Goal: Task Accomplishment & Management: Complete application form

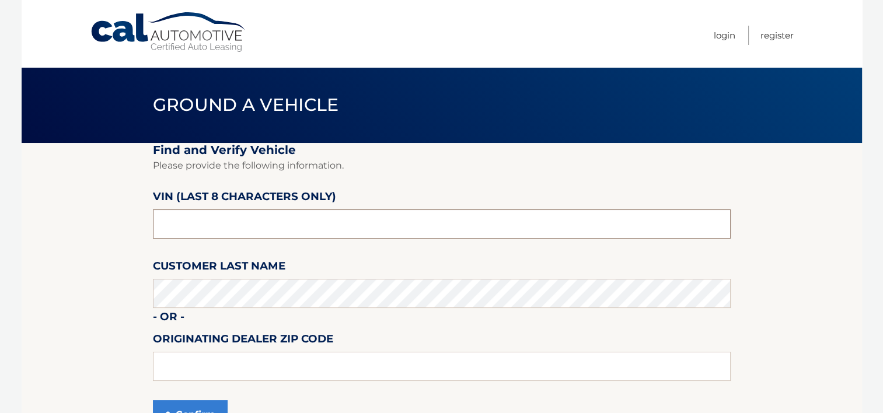
drag, startPoint x: 278, startPoint y: 226, endPoint x: 147, endPoint y: 224, distance: 130.8
click at [147, 224] on section "Find and Verify Vehicle Please provide the following information. VIN (last 8 c…" at bounding box center [442, 293] width 840 height 301
type input "nc176604"
click at [344, 379] on input "text" at bounding box center [442, 366] width 578 height 29
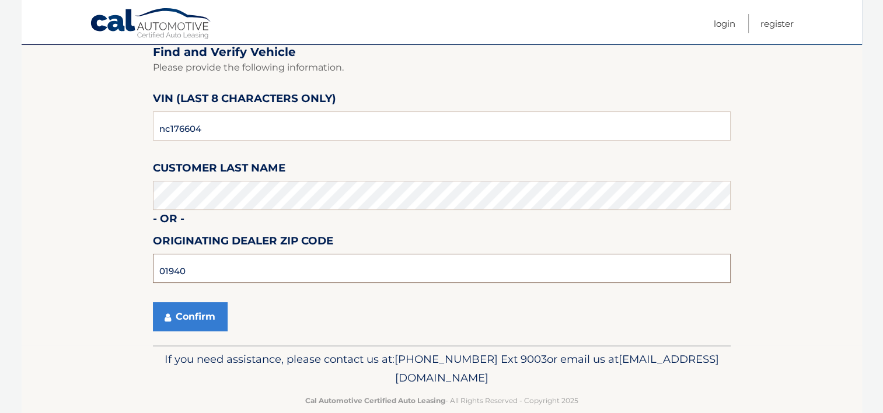
scroll to position [117, 0]
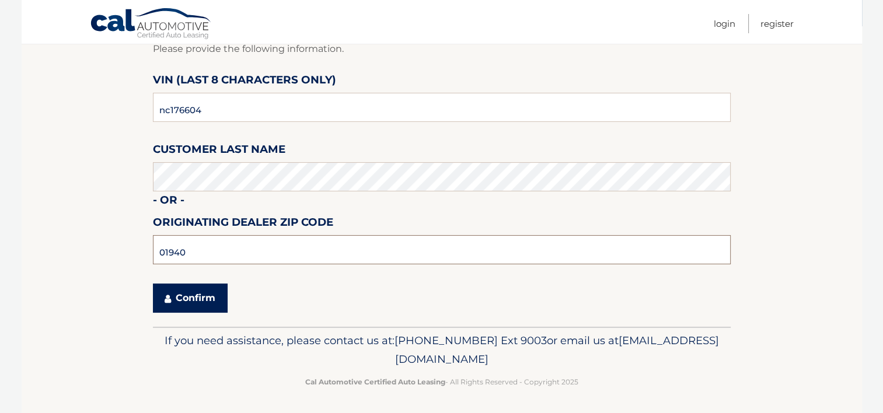
type input "01940"
click at [190, 290] on button "Confirm" at bounding box center [190, 298] width 75 height 29
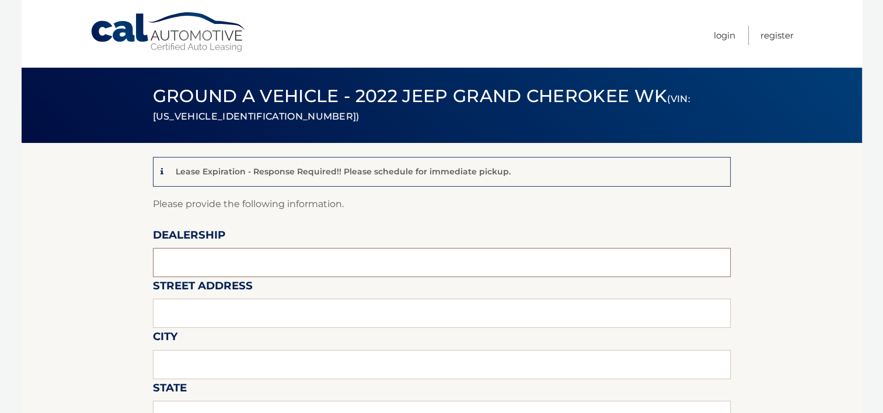
click at [226, 264] on input "text" at bounding box center [442, 262] width 578 height 29
type input "[PERSON_NAME] JEEP CHRYSLER"
click at [236, 319] on input "text" at bounding box center [442, 313] width 578 height 29
type input "353. [GEOGRAPHIC_DATA]"
click at [231, 367] on input "text" at bounding box center [442, 364] width 578 height 29
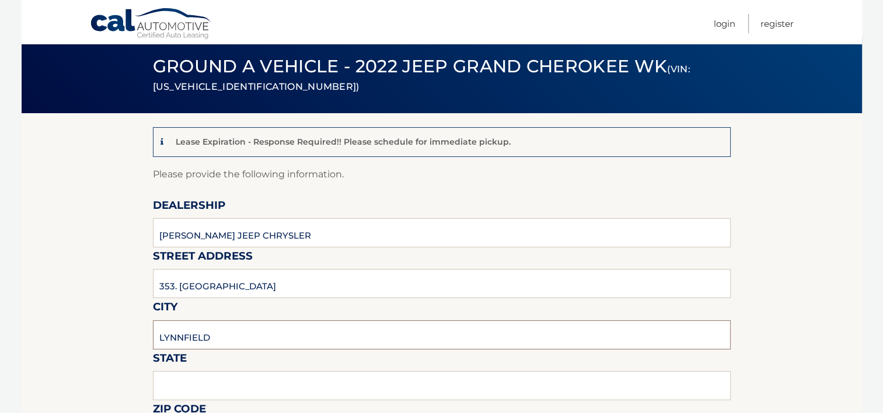
scroll to position [58, 0]
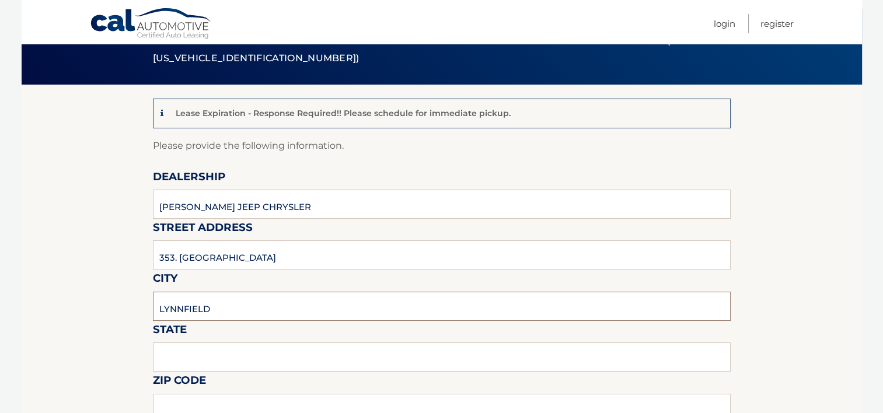
type input "LYNNFIELD"
click at [274, 358] on input "text" at bounding box center [442, 357] width 578 height 29
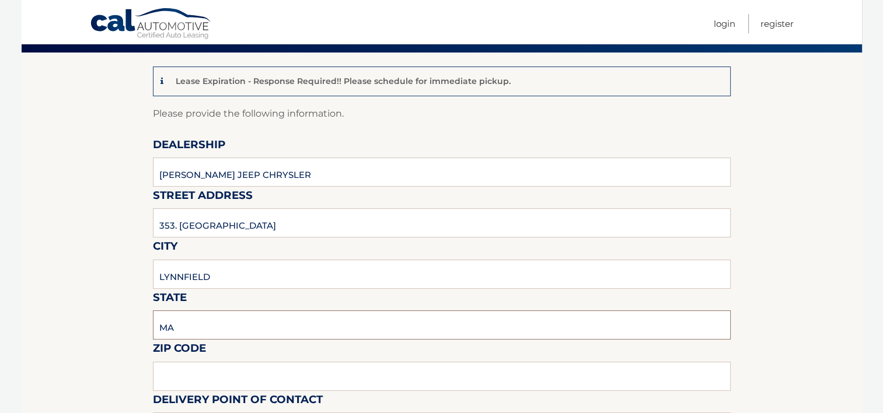
scroll to position [117, 0]
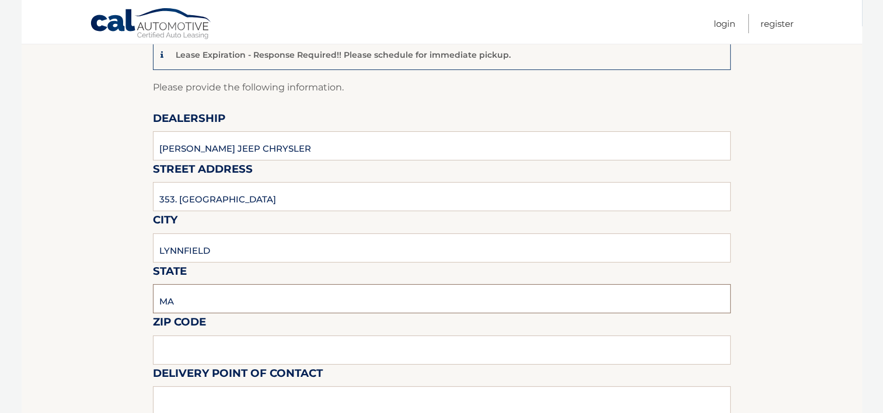
type input "MA"
click at [261, 354] on input "text" at bounding box center [442, 350] width 578 height 29
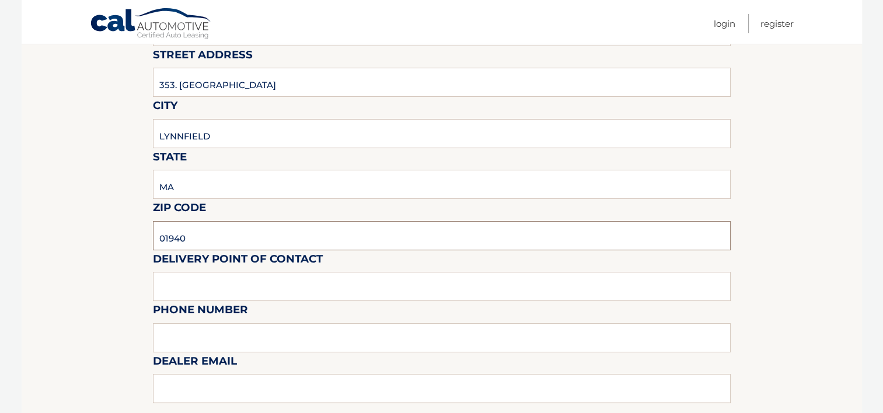
scroll to position [233, 0]
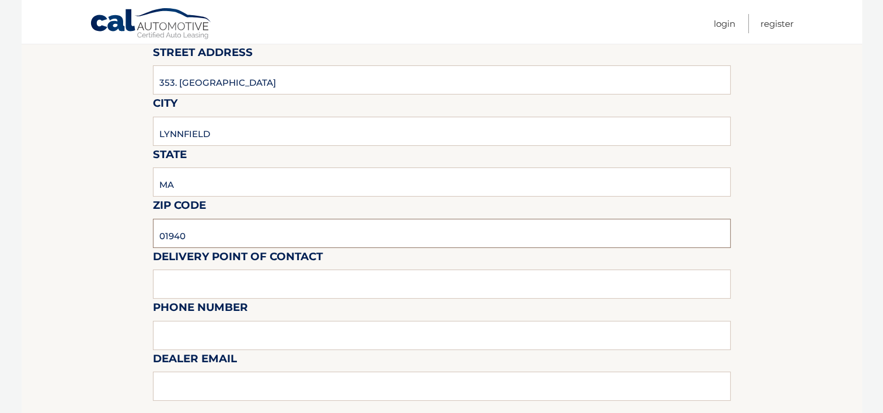
type input "01940"
click at [235, 285] on input "text" at bounding box center [442, 284] width 578 height 29
type input "[PERSON_NAME]"
drag, startPoint x: 228, startPoint y: 330, endPoint x: 235, endPoint y: 332, distance: 7.7
click at [228, 330] on input "text" at bounding box center [442, 335] width 578 height 29
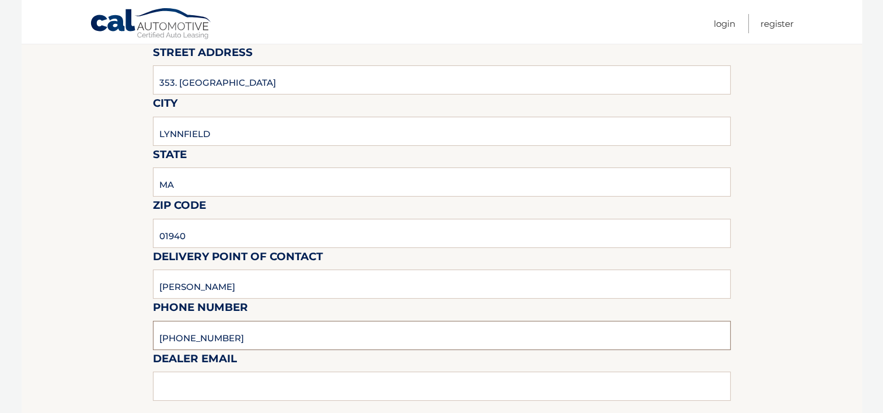
type input "[PHONE_NUMBER]"
click at [303, 379] on div "Sales Rep / Alternative Point of Contact" at bounding box center [442, 401] width 578 height 82
click at [301, 384] on div "Sales Rep / Alternative Point of Contact" at bounding box center [442, 401] width 578 height 82
click at [203, 385] on div "Sales Rep / Alternative Point of Contact" at bounding box center [442, 401] width 578 height 82
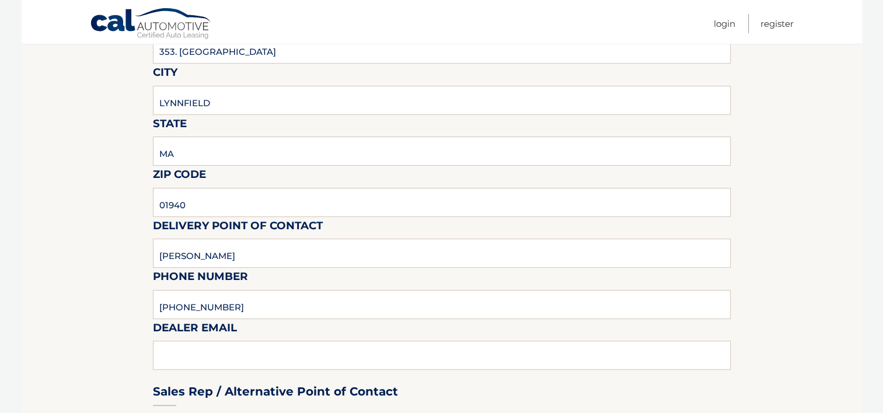
scroll to position [292, 0]
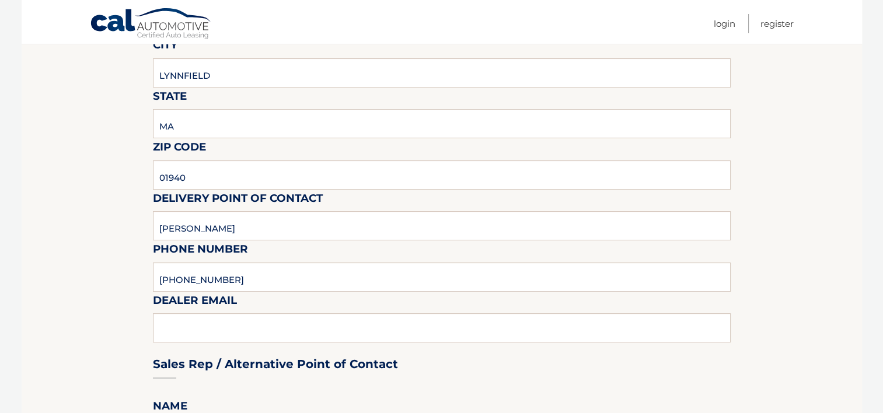
click at [195, 330] on div "Sales Rep / Alternative Point of Contact" at bounding box center [442, 342] width 578 height 82
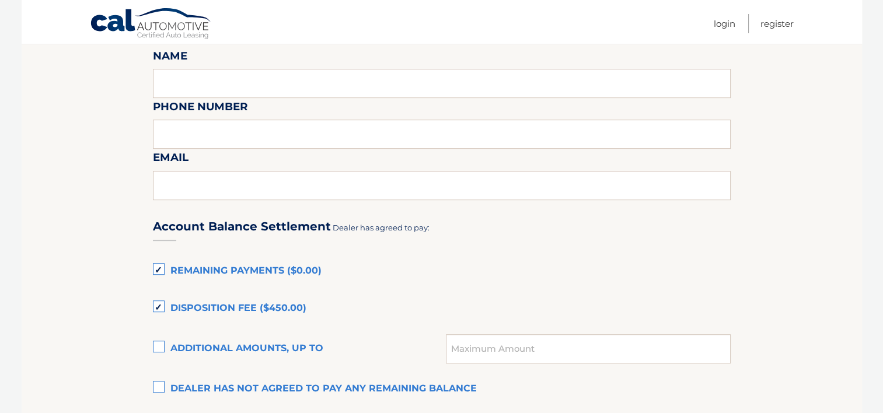
scroll to position [700, 0]
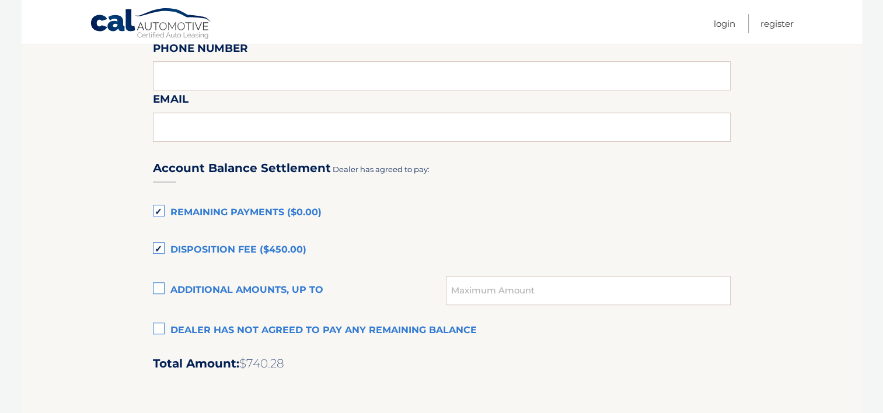
click at [162, 325] on label "Dealer has not agreed to pay any remaining balance" at bounding box center [442, 330] width 578 height 23
click at [0, 0] on input "Dealer has not agreed to pay any remaining balance" at bounding box center [0, 0] width 0 height 0
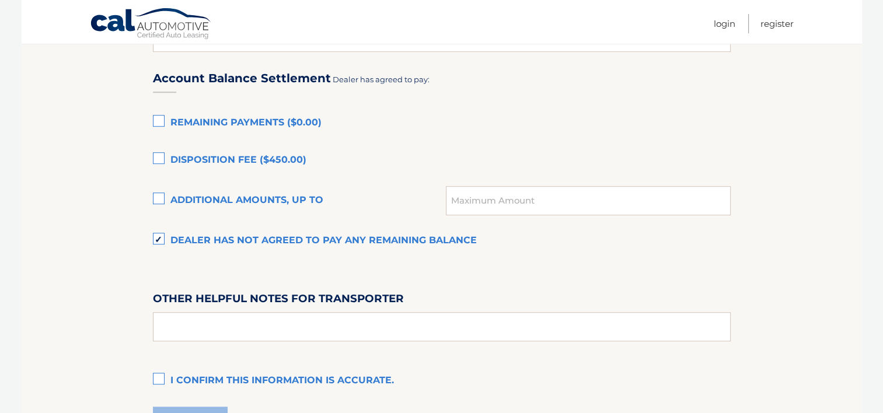
scroll to position [817, 0]
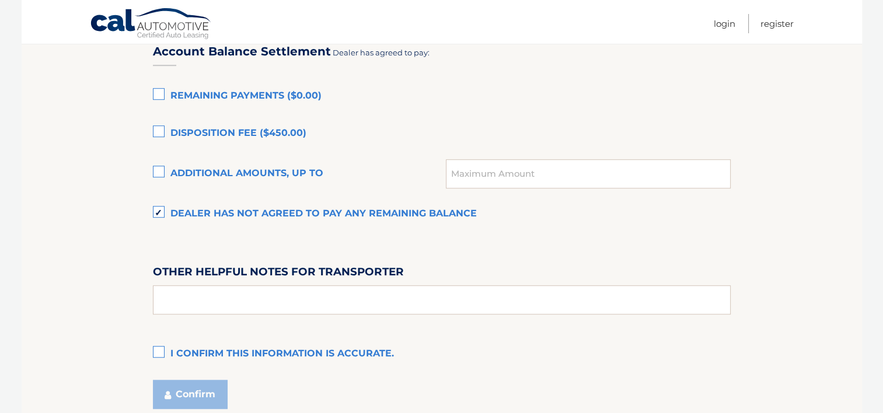
click at [158, 349] on label "I confirm this information is accurate." at bounding box center [442, 354] width 578 height 23
click at [0, 0] on input "I confirm this information is accurate." at bounding box center [0, 0] width 0 height 0
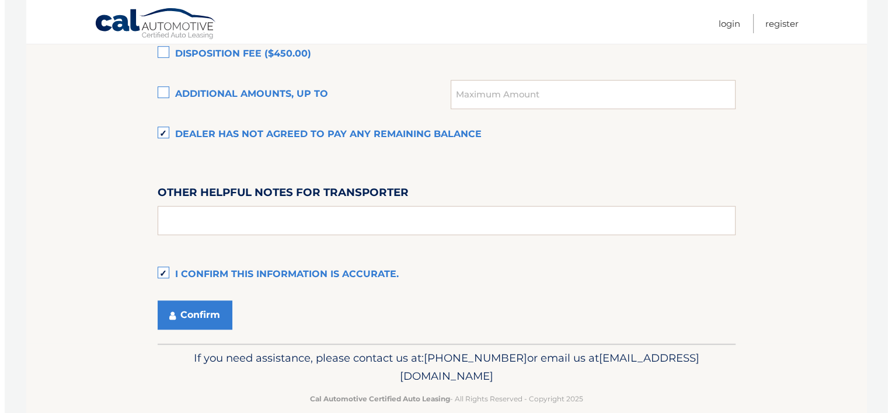
scroll to position [915, 0]
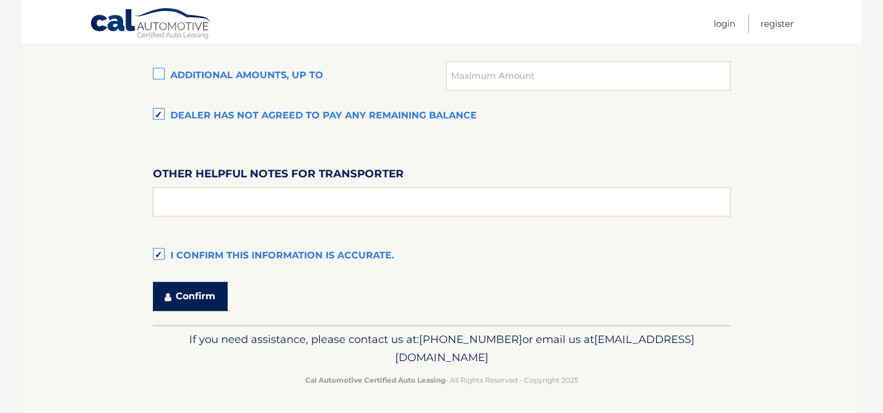
click at [216, 299] on button "Confirm" at bounding box center [190, 296] width 75 height 29
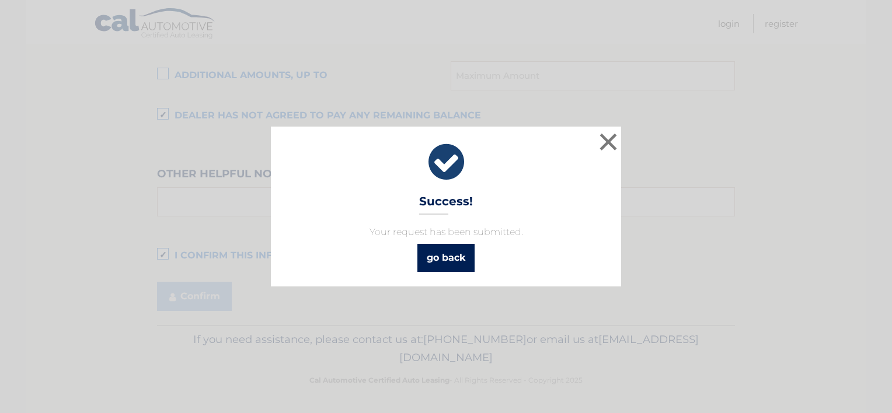
click at [454, 260] on link "go back" at bounding box center [445, 258] width 57 height 28
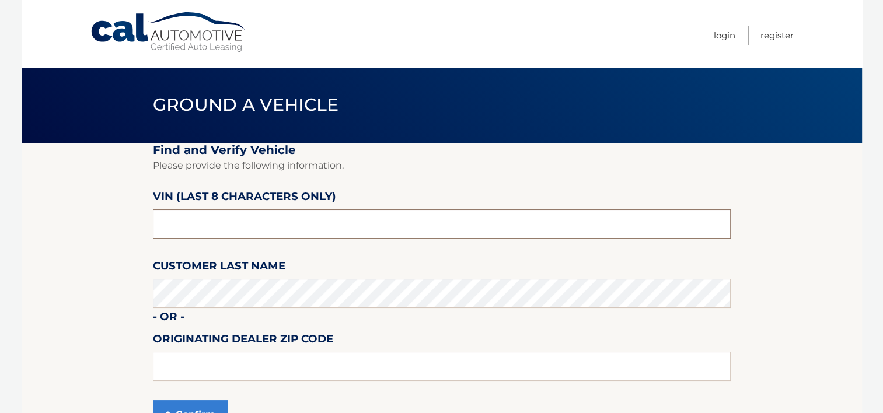
click at [204, 219] on input "text" at bounding box center [442, 224] width 578 height 29
type input "NC176604"
click at [216, 372] on input "text" at bounding box center [442, 366] width 578 height 29
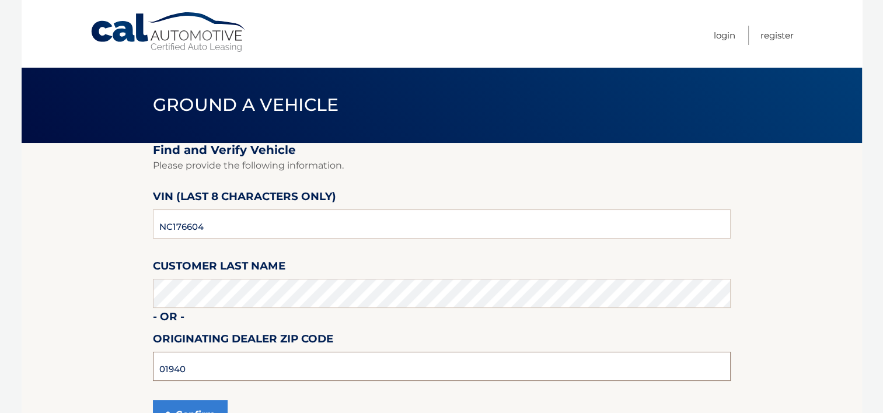
type input "01940"
click at [79, 347] on section "Find and Verify Vehicle Please provide the following information. VIN (last 8 c…" at bounding box center [442, 293] width 840 height 301
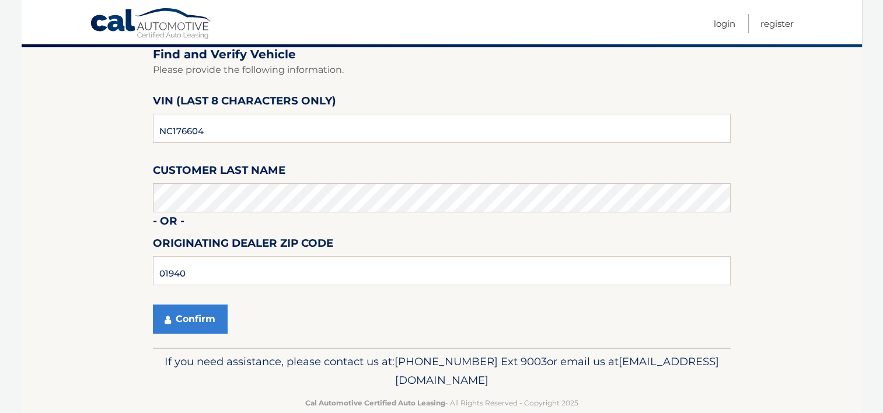
scroll to position [117, 0]
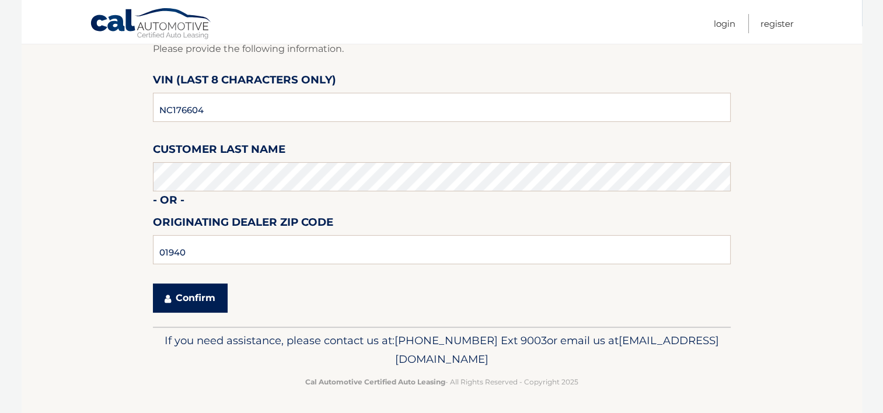
click at [191, 300] on button "Confirm" at bounding box center [190, 298] width 75 height 29
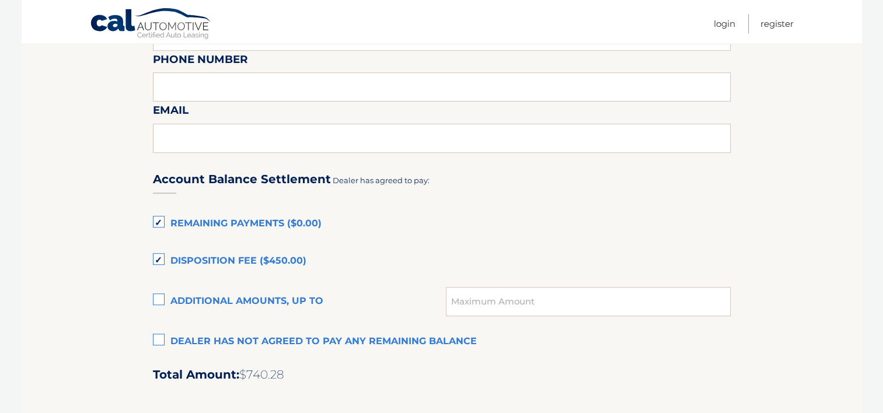
scroll to position [700, 0]
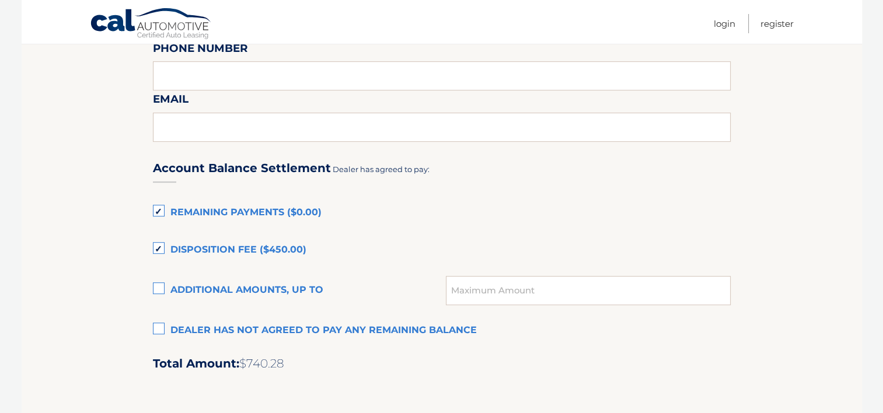
click at [161, 325] on label "Dealer has not agreed to pay any remaining balance" at bounding box center [442, 330] width 578 height 23
click at [0, 0] on input "Dealer has not agreed to pay any remaining balance" at bounding box center [0, 0] width 0 height 0
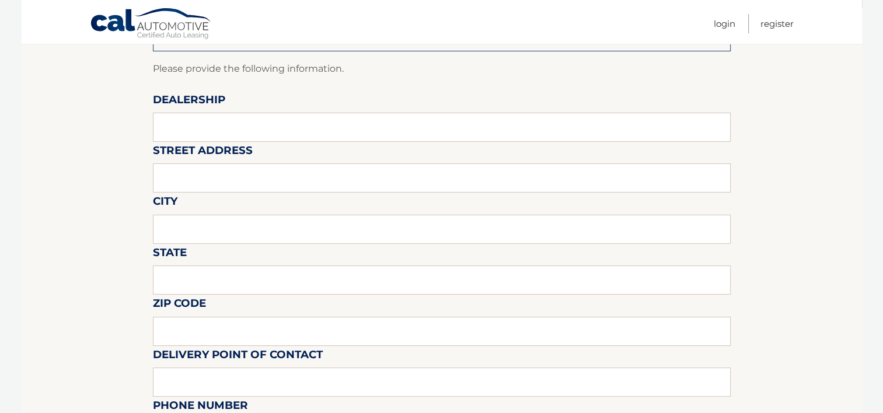
scroll to position [0, 0]
